Goal: Go to known website: Access a specific website the user already knows

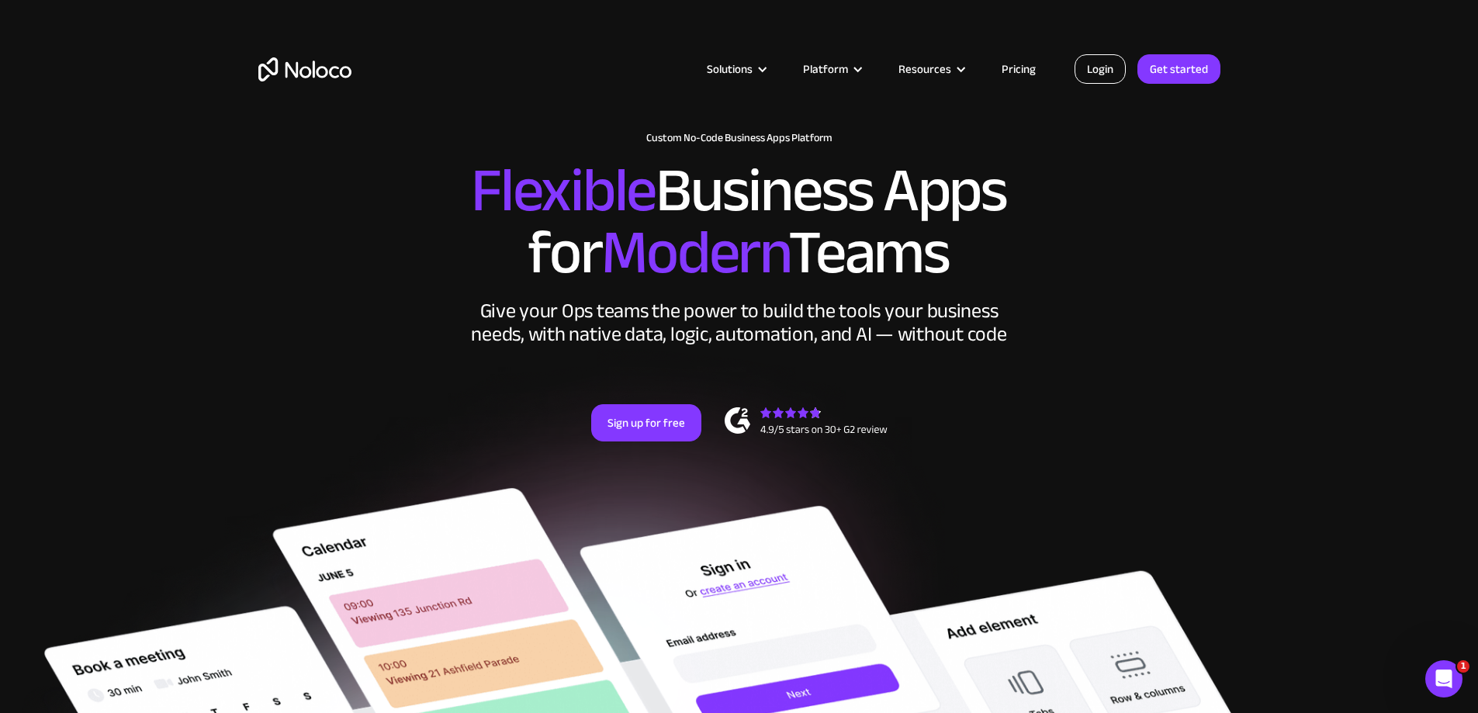
click at [980, 78] on link "Login" at bounding box center [1099, 68] width 51 height 29
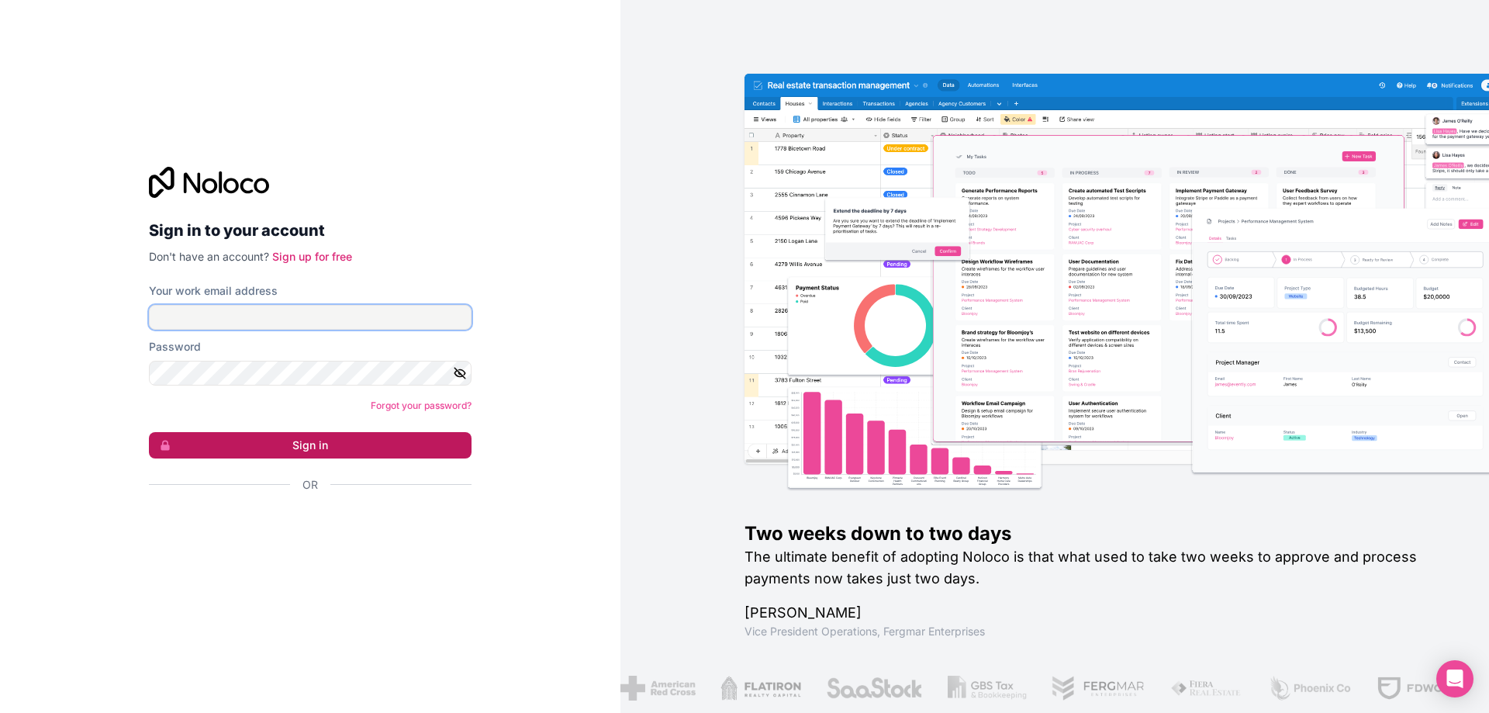
type input "selpa@selpasemicom.com"
click at [291, 444] on button "Sign in" at bounding box center [310, 445] width 323 height 26
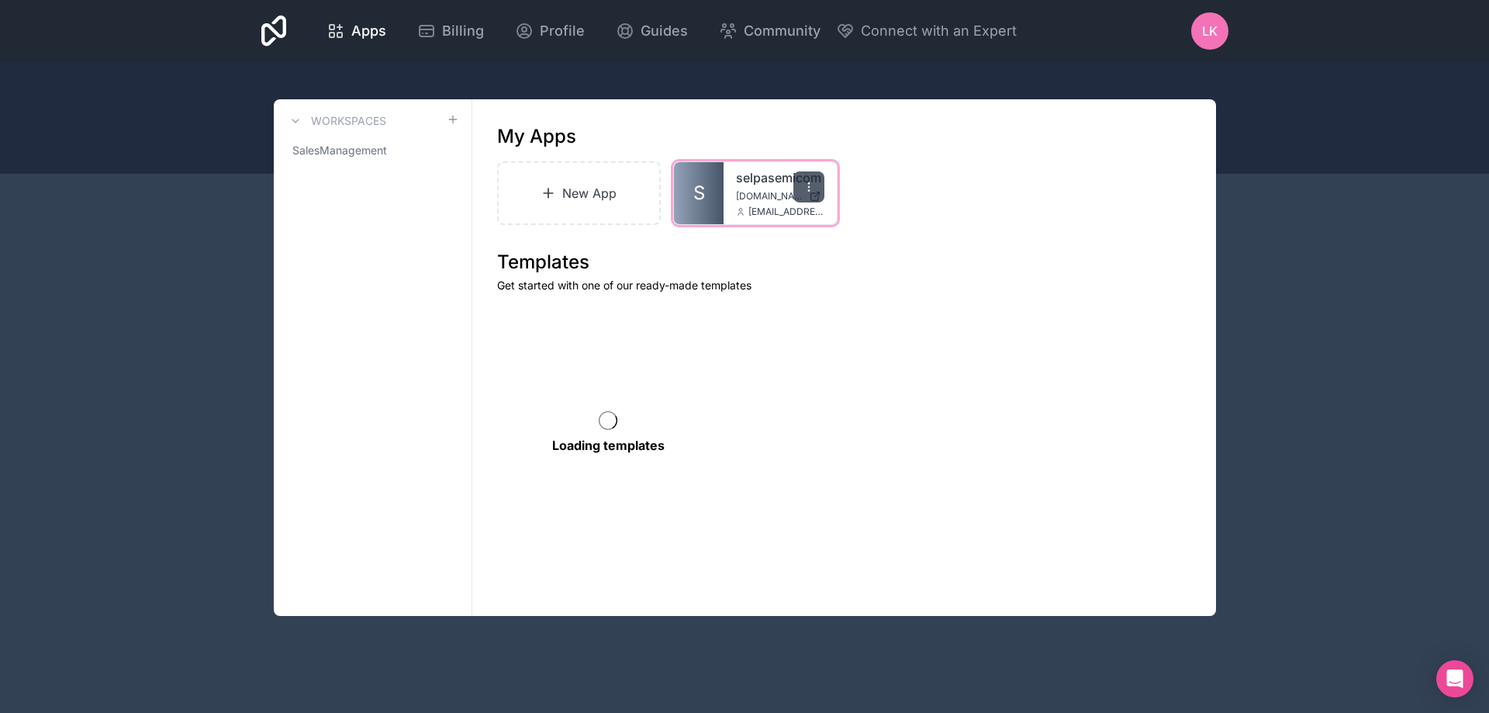
drag, startPoint x: 806, startPoint y: 192, endPoint x: 814, endPoint y: 199, distance: 10.4
click at [806, 193] on div at bounding box center [808, 186] width 31 height 31
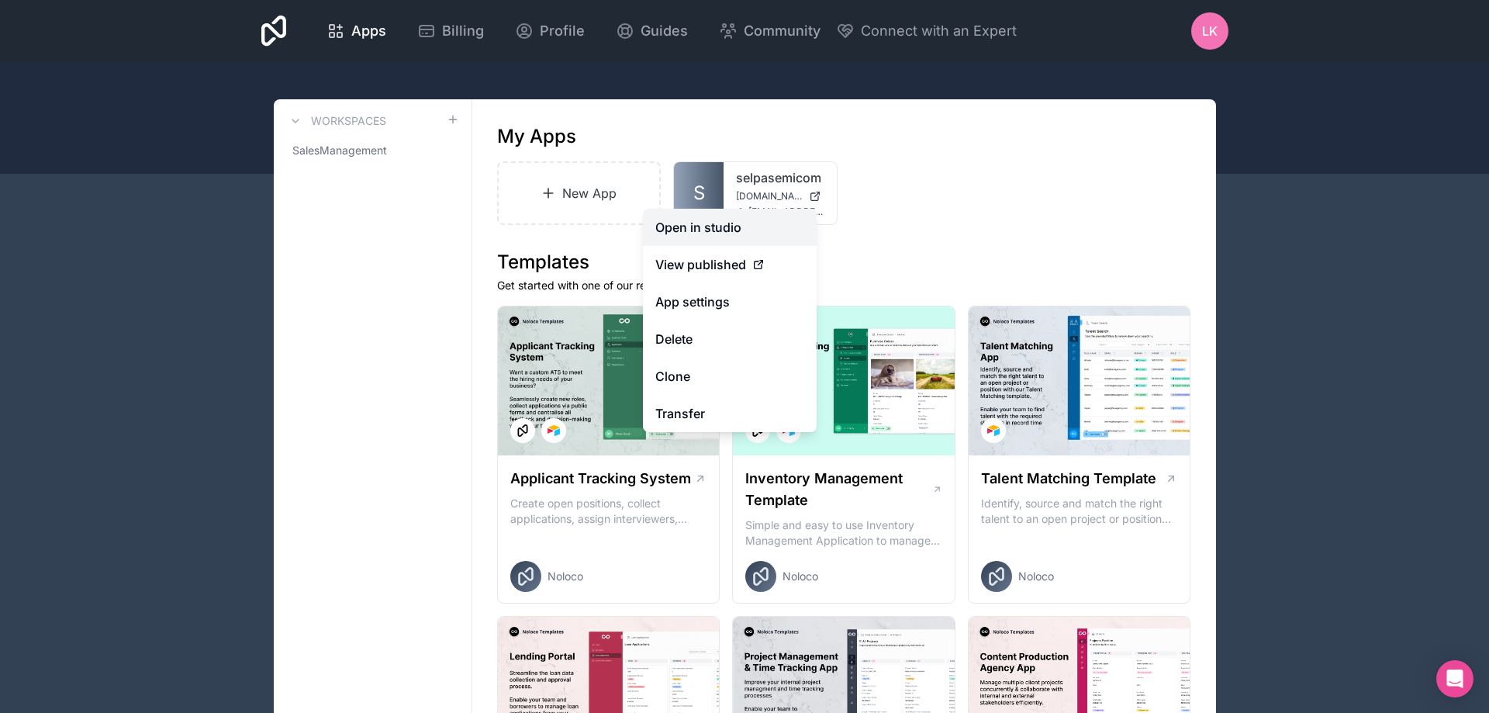
click at [749, 223] on link "Open in studio" at bounding box center [730, 227] width 174 height 37
